Goal: Task Accomplishment & Management: Use online tool/utility

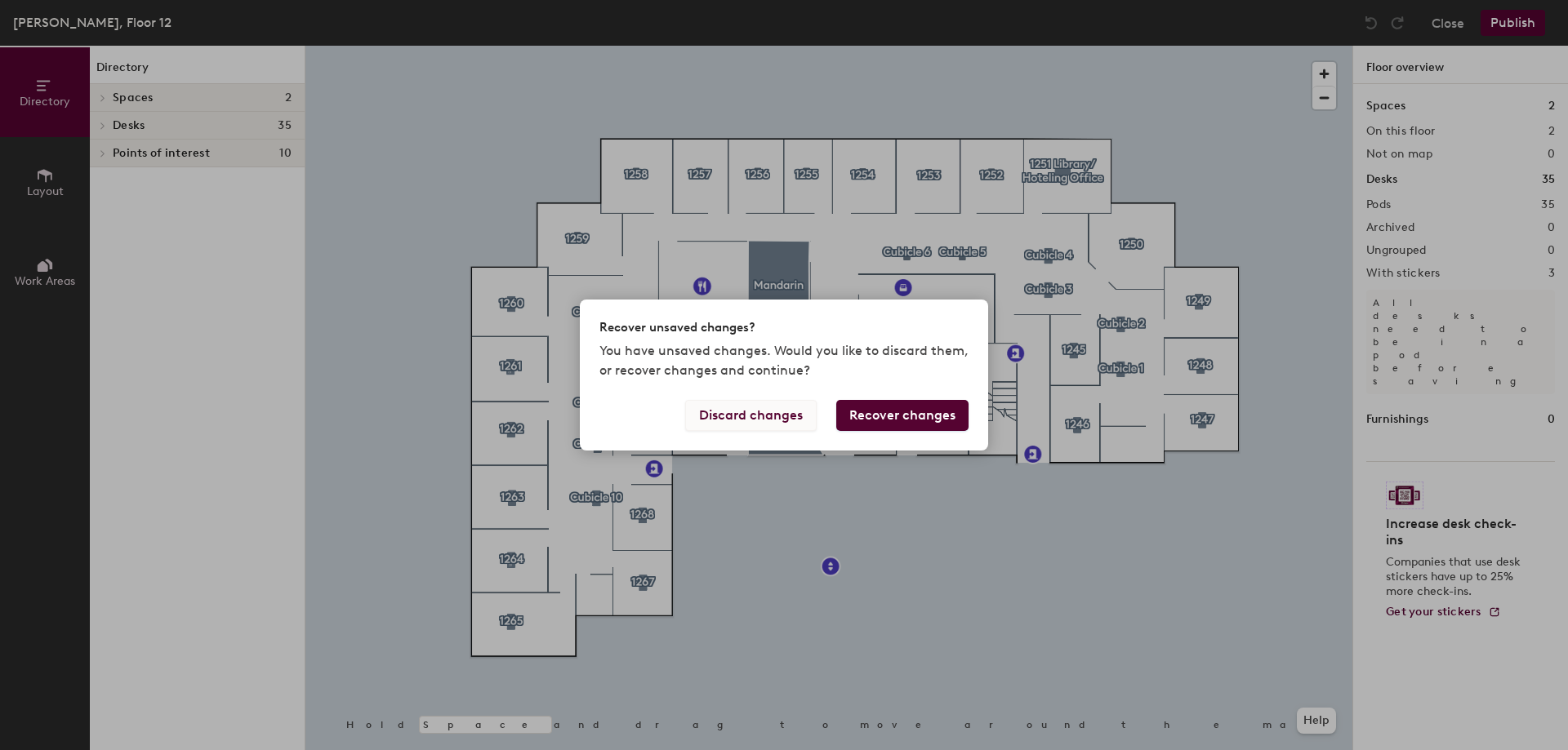
click at [723, 422] on button "Discard changes" at bounding box center [750, 415] width 131 height 31
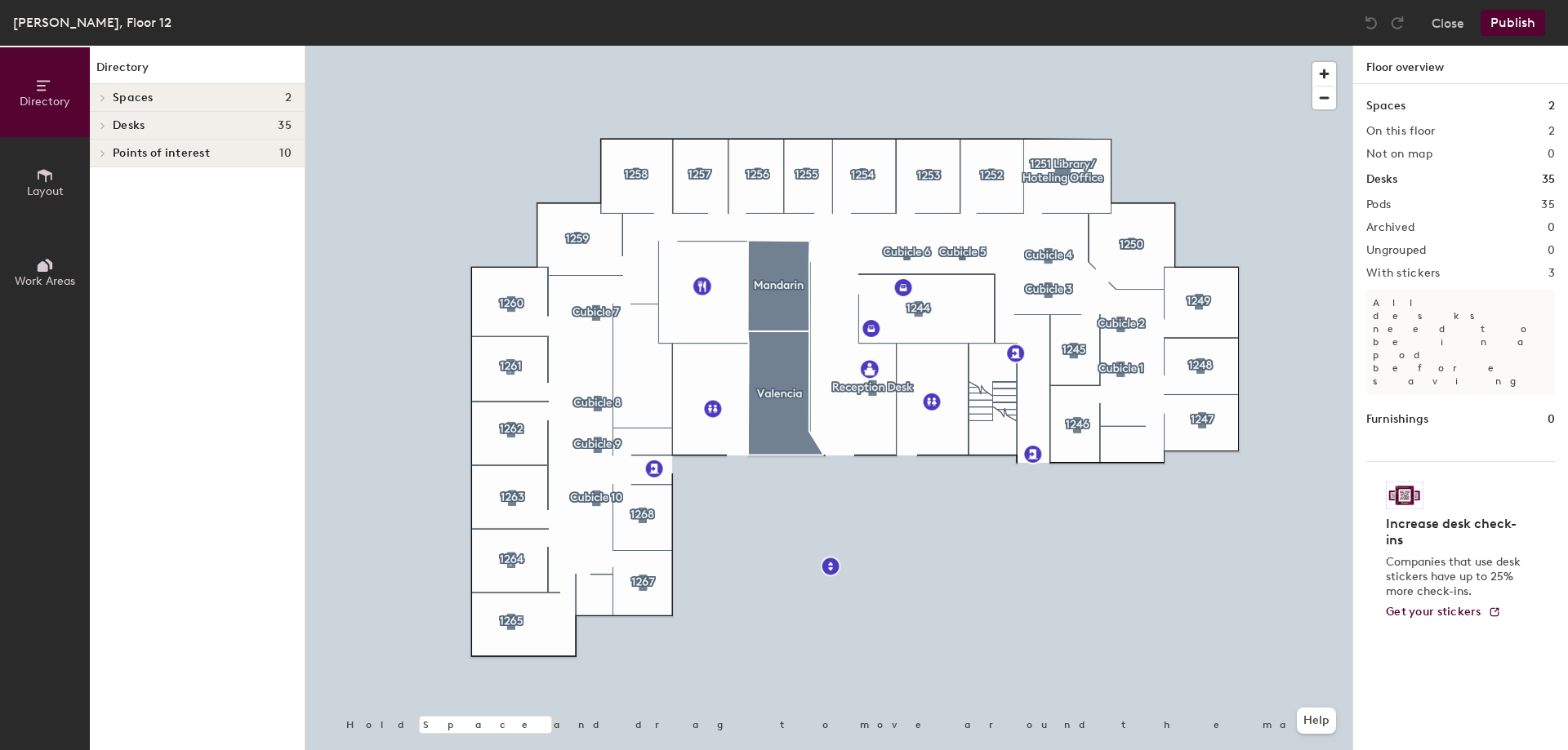
click at [513, 46] on div at bounding box center [829, 46] width 1047 height 0
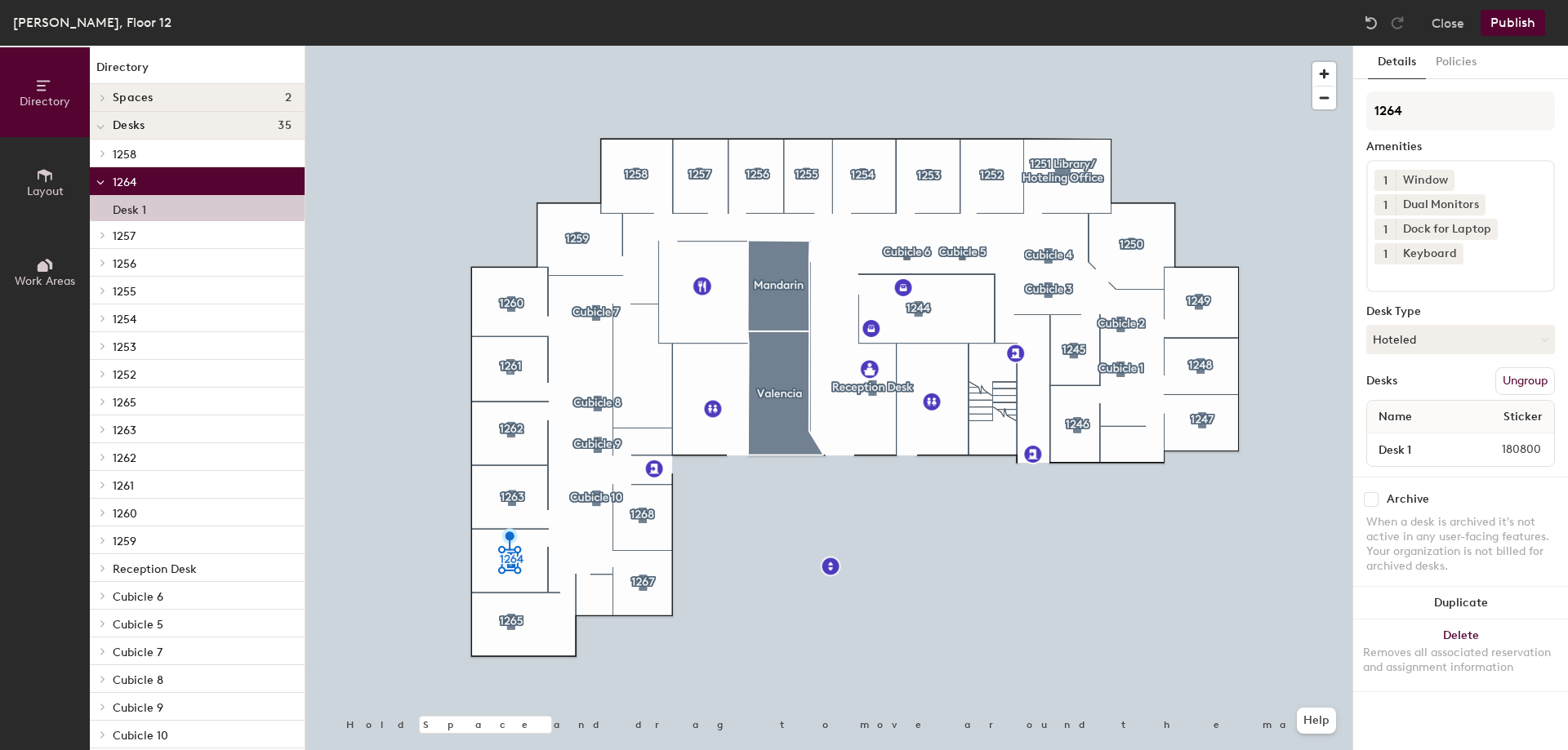
click at [185, 176] on p "1264" at bounding box center [202, 181] width 179 height 21
click at [185, 178] on p "1264" at bounding box center [202, 181] width 179 height 21
click at [182, 203] on div "Desk 1" at bounding box center [196, 208] width 215 height 26
click at [1397, 344] on button "Hoteled" at bounding box center [1460, 340] width 189 height 30
click at [1404, 381] on div "Assigned" at bounding box center [1448, 390] width 163 height 24
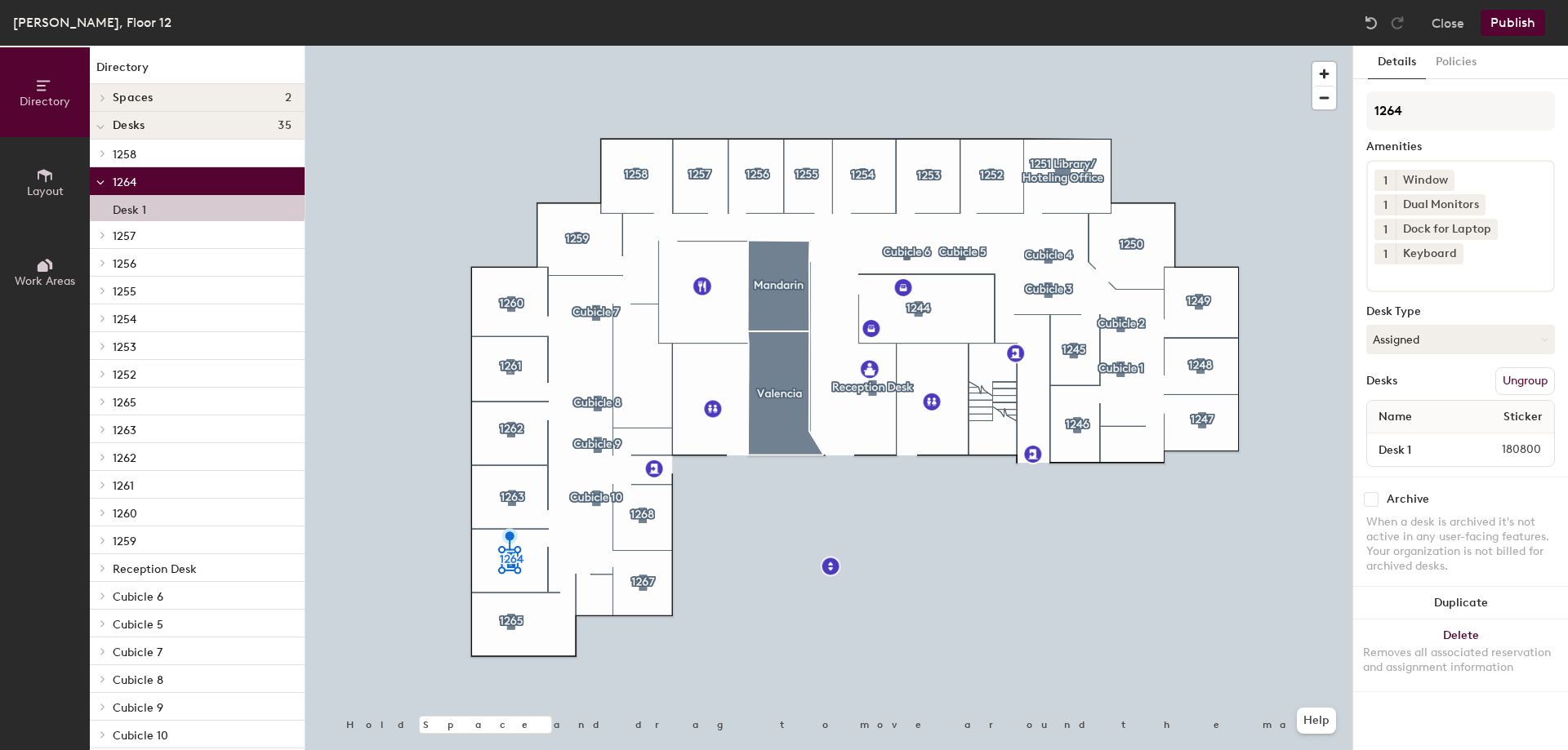
click at [1502, 22] on button "Publish" at bounding box center [1512, 23] width 64 height 26
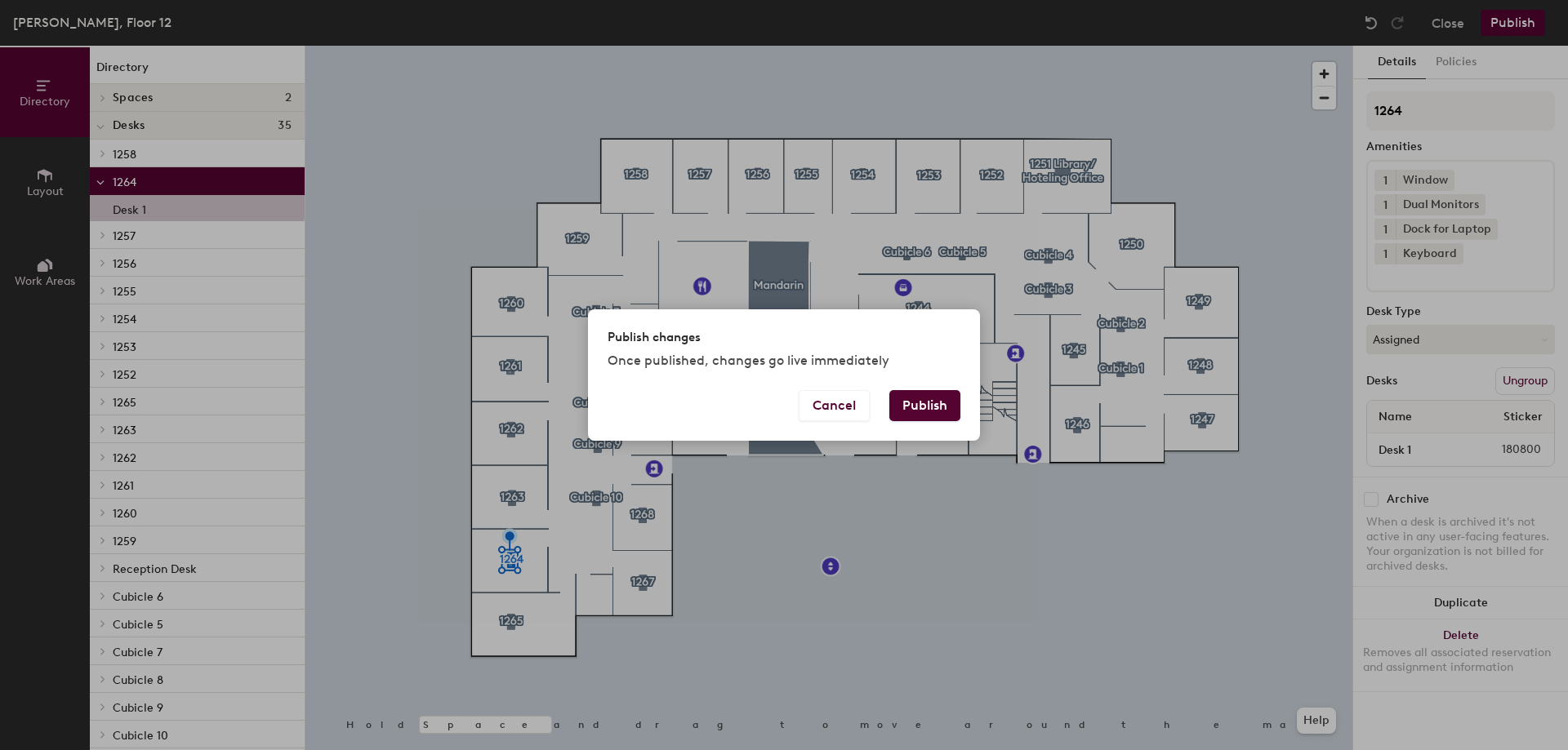
click at [937, 401] on button "Publish" at bounding box center [925, 405] width 71 height 31
